Goal: Check status: Check status

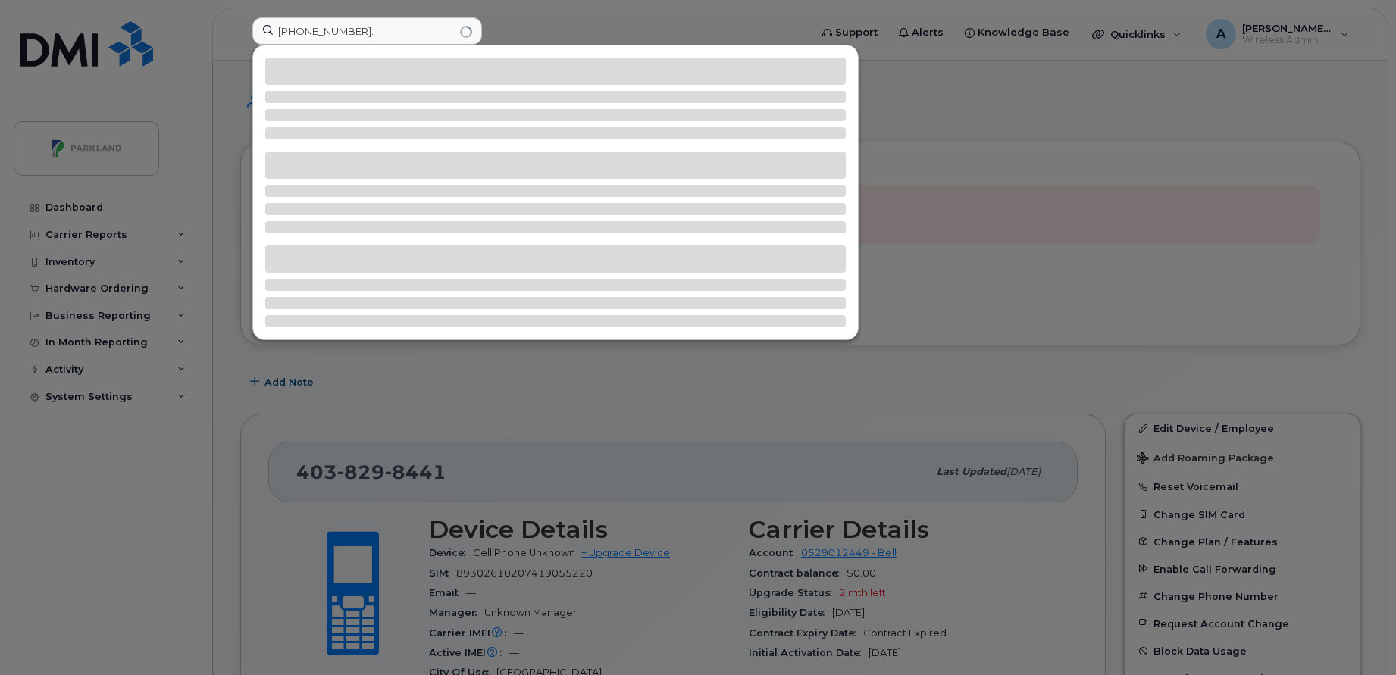
scroll to position [302, 0]
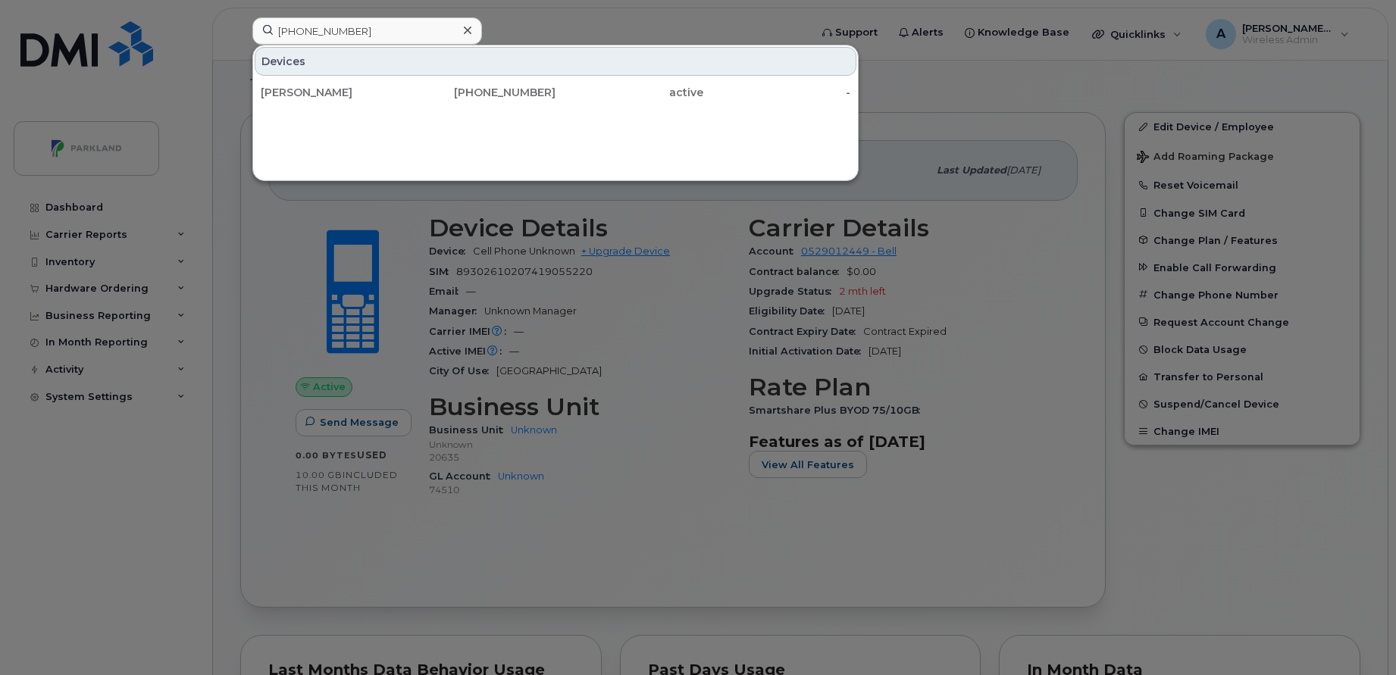
type input "[PHONE_NUMBER]"
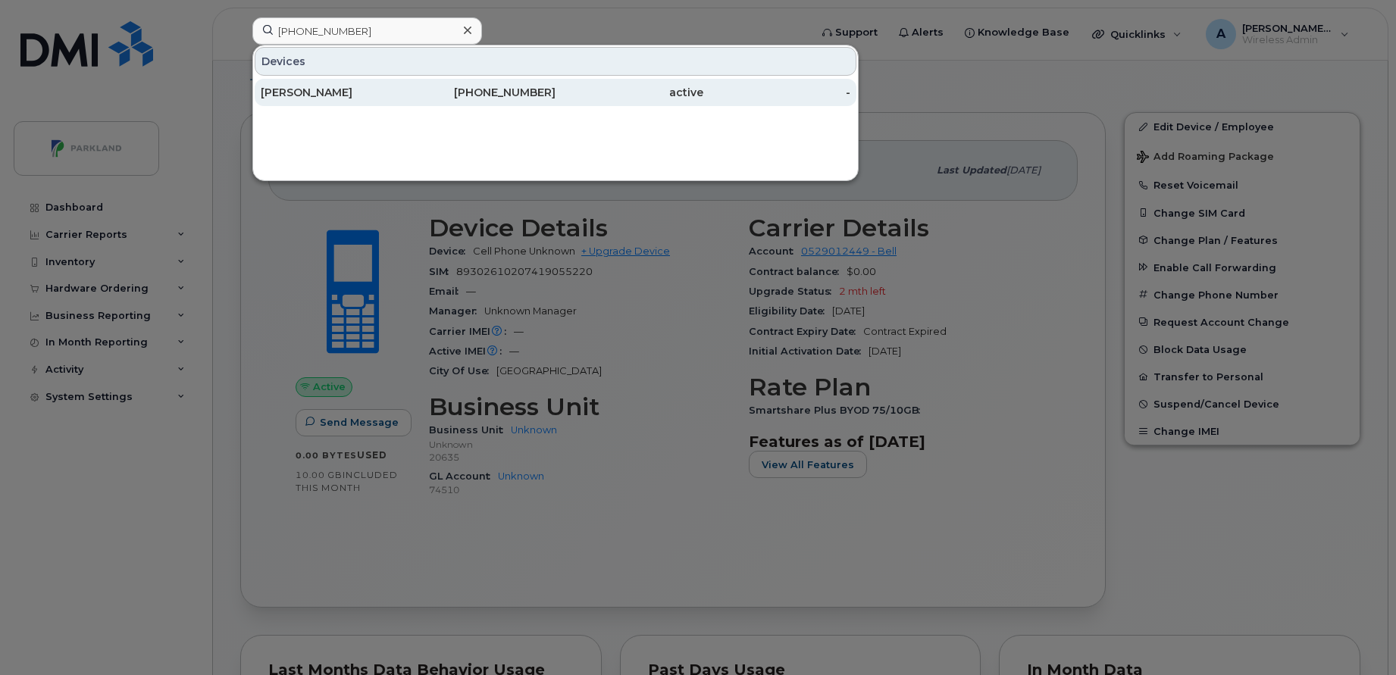
click at [441, 90] on div "[PHONE_NUMBER]" at bounding box center [482, 92] width 148 height 15
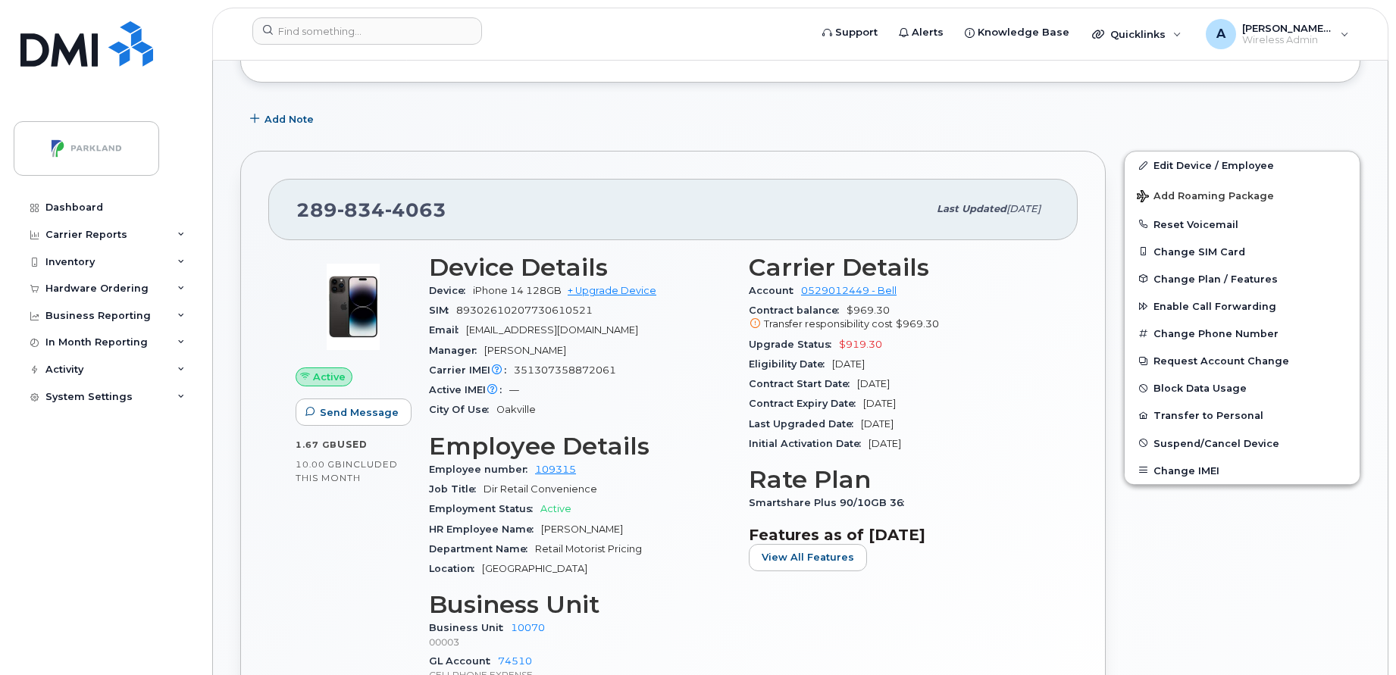
scroll to position [324, 0]
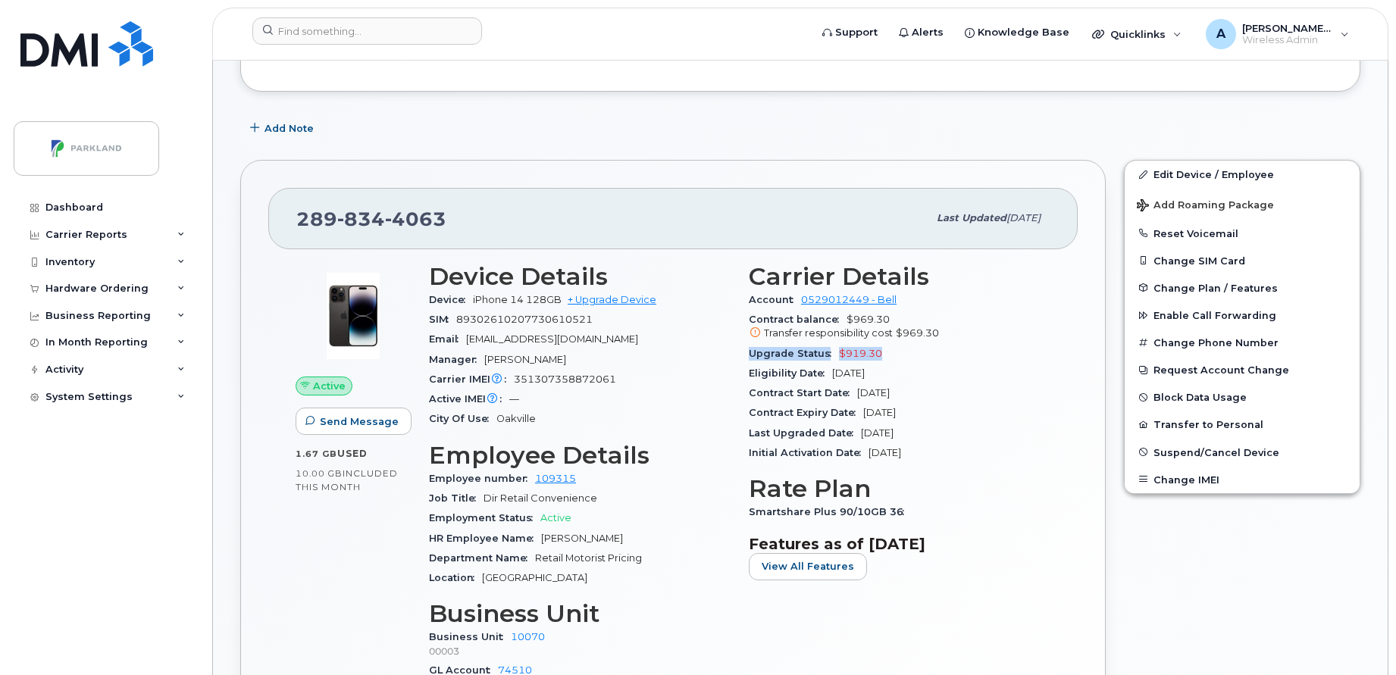
drag, startPoint x: 749, startPoint y: 356, endPoint x: 893, endPoint y: 349, distance: 143.4
click at [893, 349] on div "Upgrade Status $919.30" at bounding box center [900, 354] width 302 height 20
copy div "Upgrade Status $919.30"
drag, startPoint x: 893, startPoint y: 349, endPoint x: 1005, endPoint y: 385, distance: 117.7
click at [1005, 385] on div "Contract Start Date Jan 31, 2025" at bounding box center [900, 393] width 302 height 20
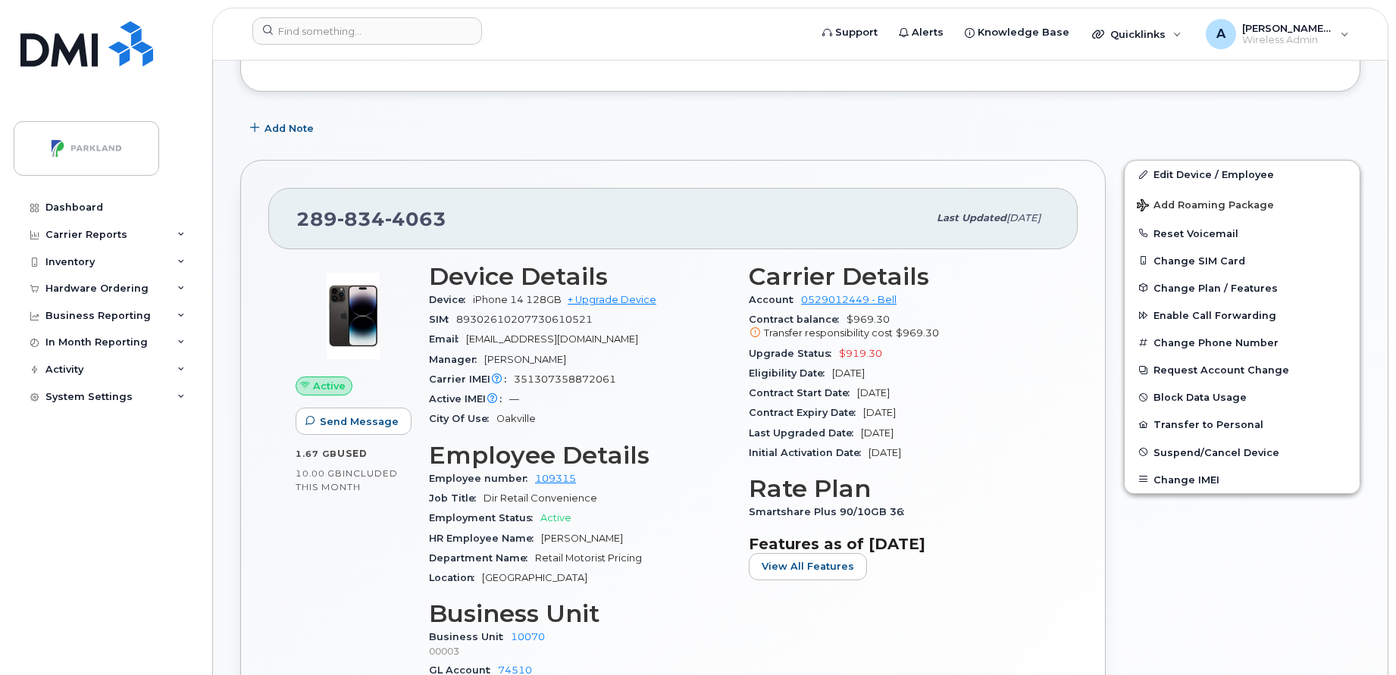
click at [1015, 424] on div "Last Upgraded Date Jan 31, 2025" at bounding box center [900, 434] width 302 height 20
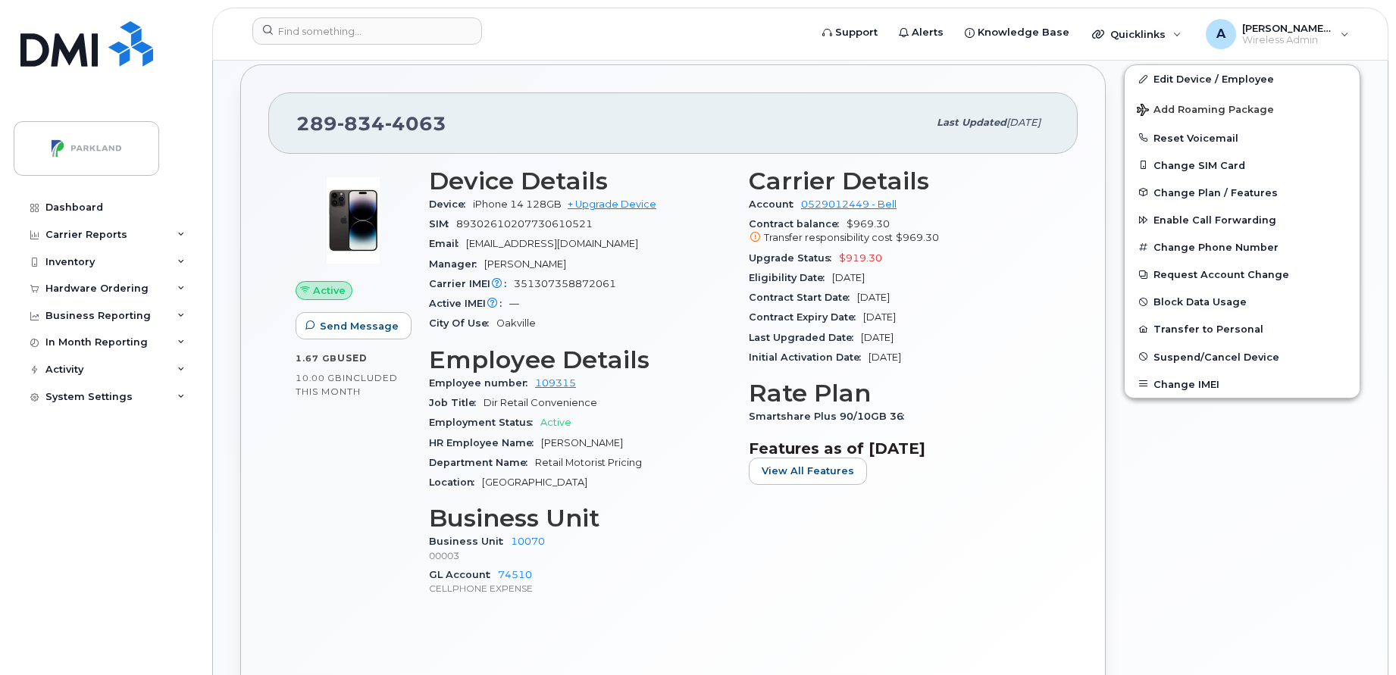
scroll to position [418, 0]
click at [1174, 362] on span "Suspend/Cancel Device" at bounding box center [1216, 357] width 126 height 11
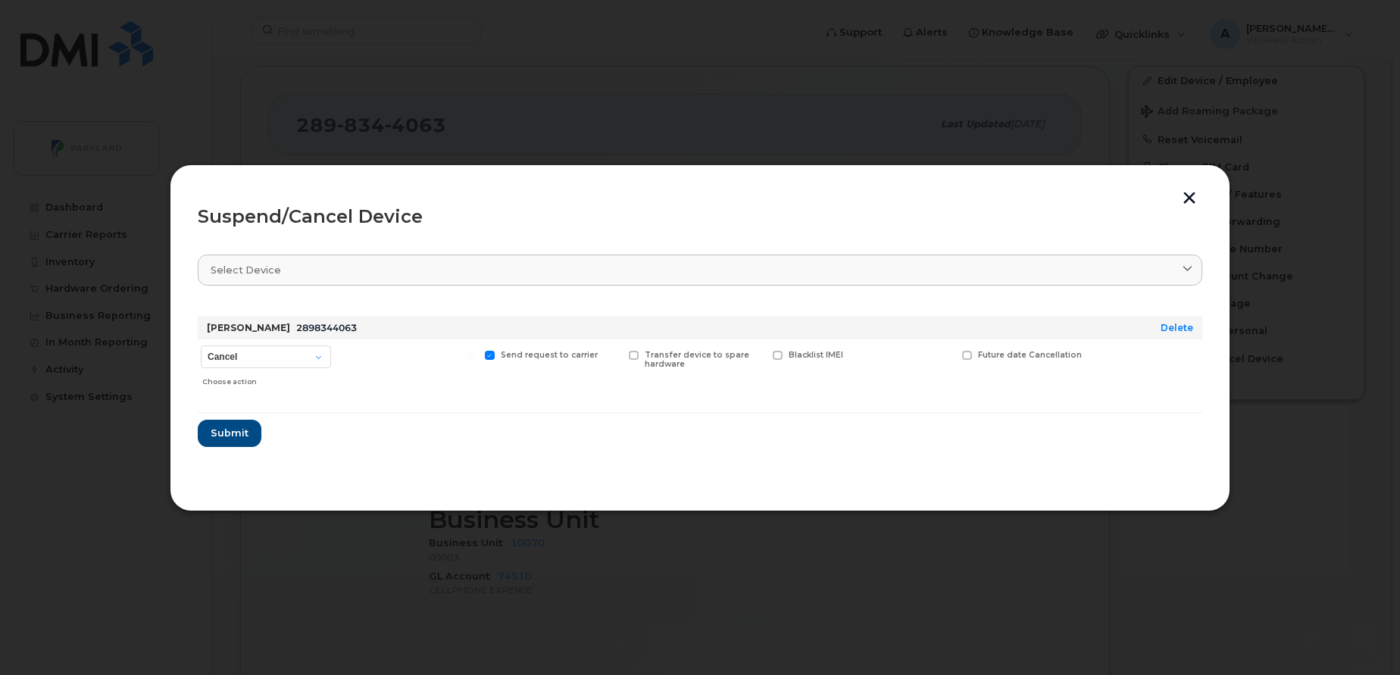
click at [1187, 198] on button "button" at bounding box center [1189, 200] width 23 height 16
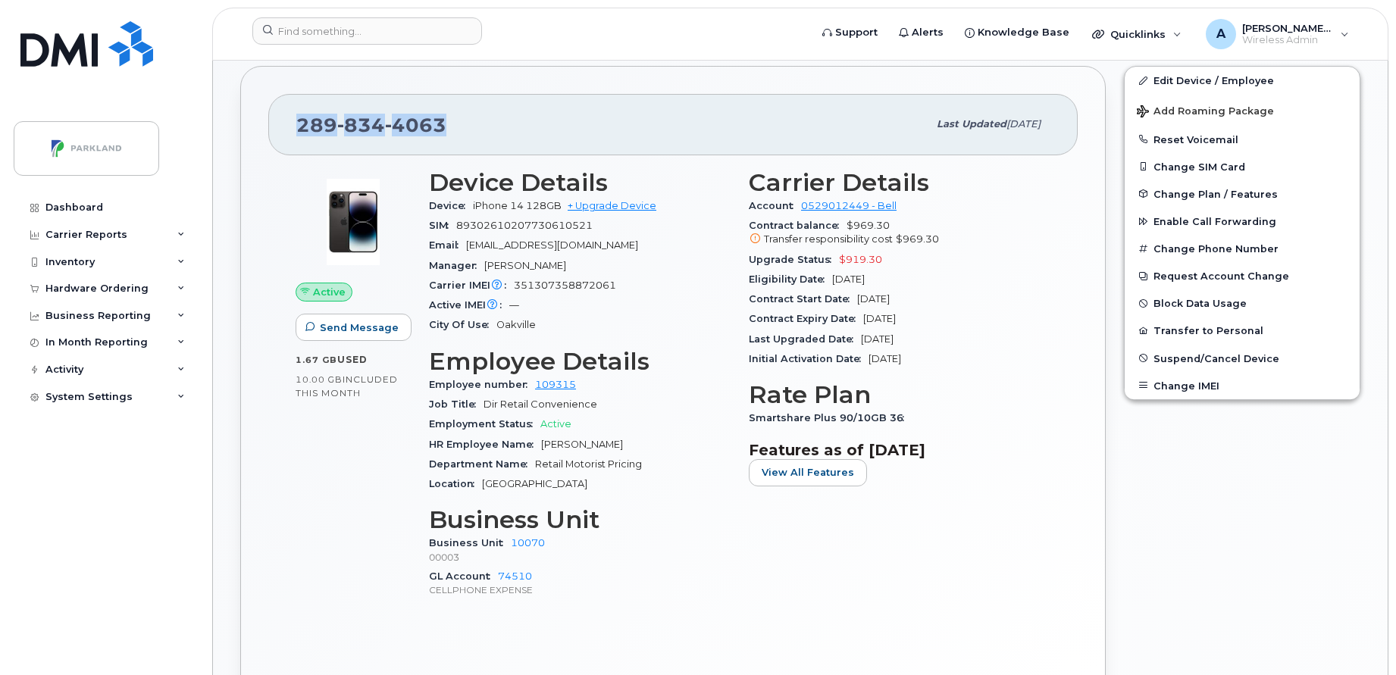
drag, startPoint x: 456, startPoint y: 130, endPoint x: 277, endPoint y: 130, distance: 178.8
click at [277, 130] on div "289 834 4063 Last updated Sep 03, 2025" at bounding box center [672, 124] width 809 height 61
copy span "289 834 4063"
click at [1046, 419] on div "Smartshare Plus 90/10GB 36" at bounding box center [900, 418] width 302 height 20
drag, startPoint x: 427, startPoint y: 543, endPoint x: 553, endPoint y: 539, distance: 126.6
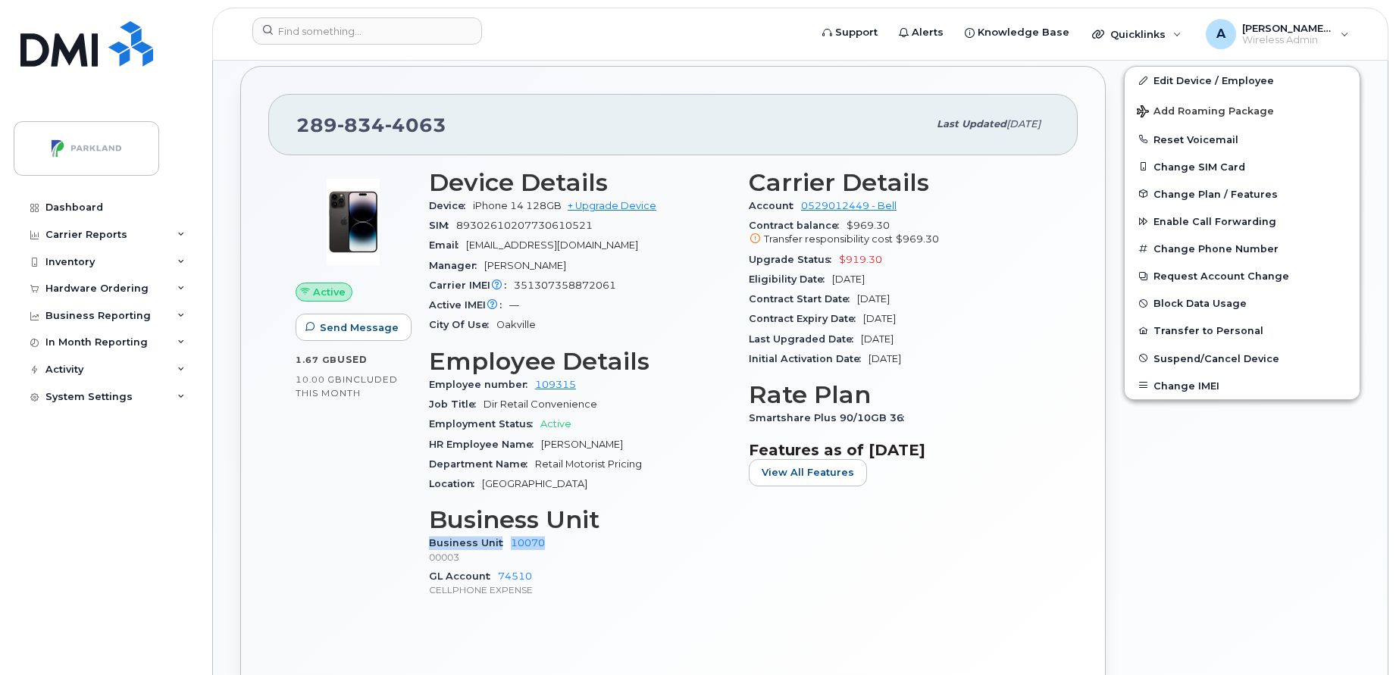
click at [553, 539] on div "Device Details Device iPhone 14 128GB + Upgrade Device SIM 89302610207730610521…" at bounding box center [580, 390] width 320 height 461
copy div "Business Unit 10070"
click at [646, 536] on div "Business Unit 10070 00003" at bounding box center [580, 549] width 302 height 33
